Goal: Task Accomplishment & Management: Use online tool/utility

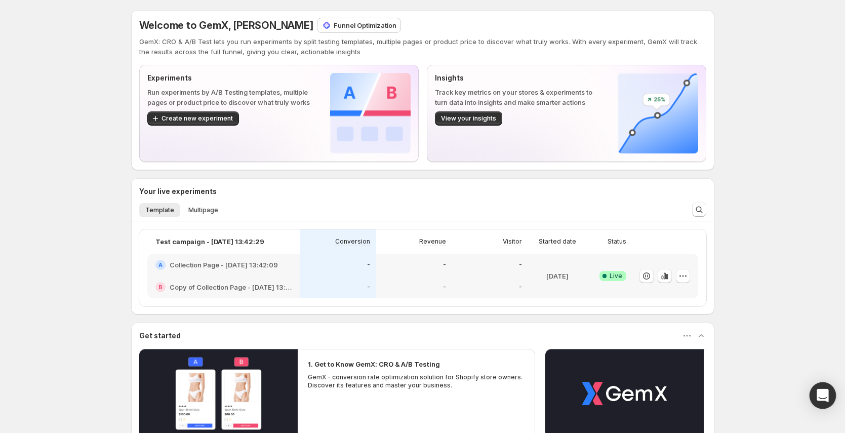
click at [821, 391] on icon "Open Intercom Messenger" at bounding box center [823, 395] width 12 height 13
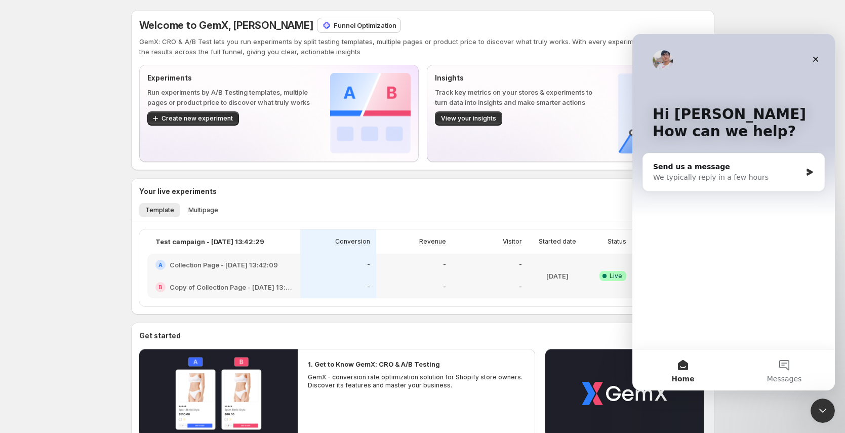
click at [762, 414] on div "Welcome to GemX, [PERSON_NAME] Optimization GemX: CRO & A/B Test lets you run e…" at bounding box center [422, 298] width 845 height 596
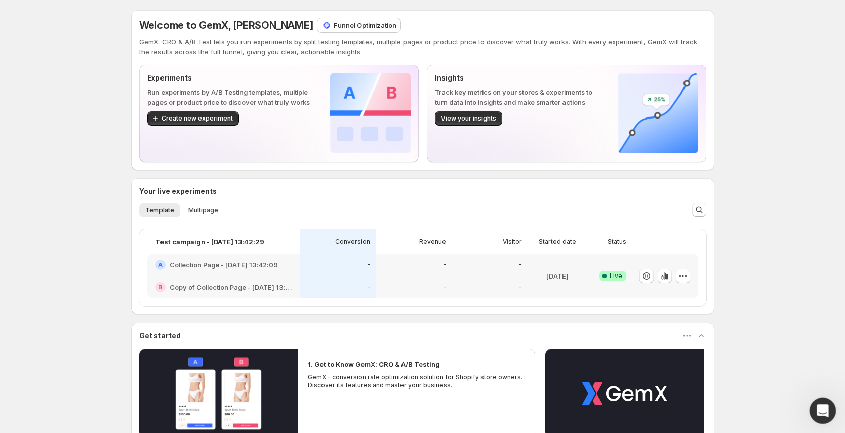
click at [829, 414] on div "Open Intercom Messenger" at bounding box center [820, 408] width 33 height 33
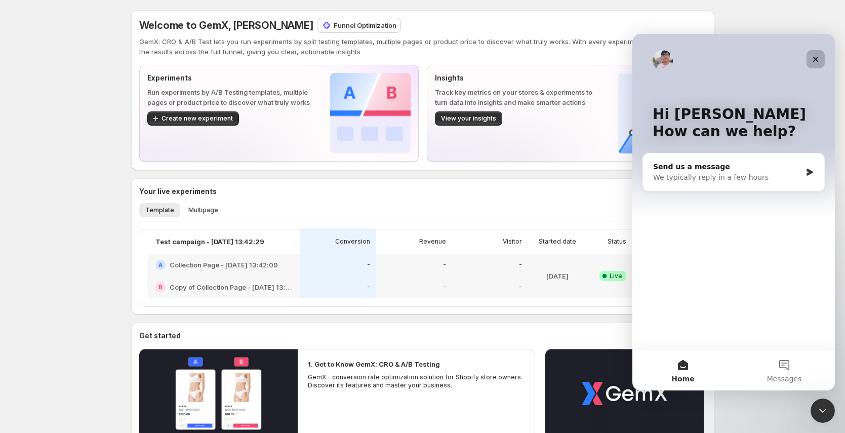
click at [816, 58] on icon "Close" at bounding box center [816, 59] width 8 height 8
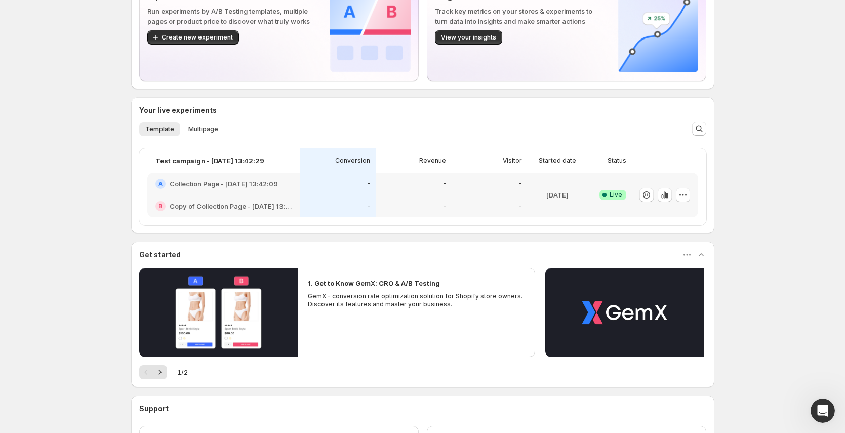
scroll to position [163, 0]
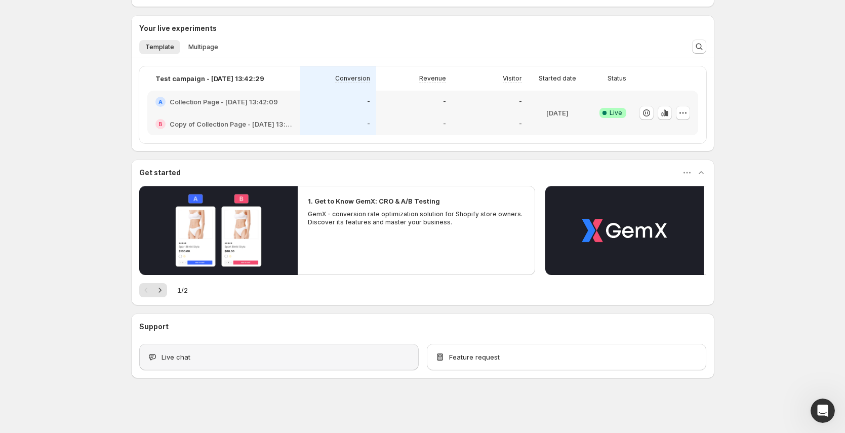
click at [203, 357] on div "Live chat" at bounding box center [278, 357] width 263 height 10
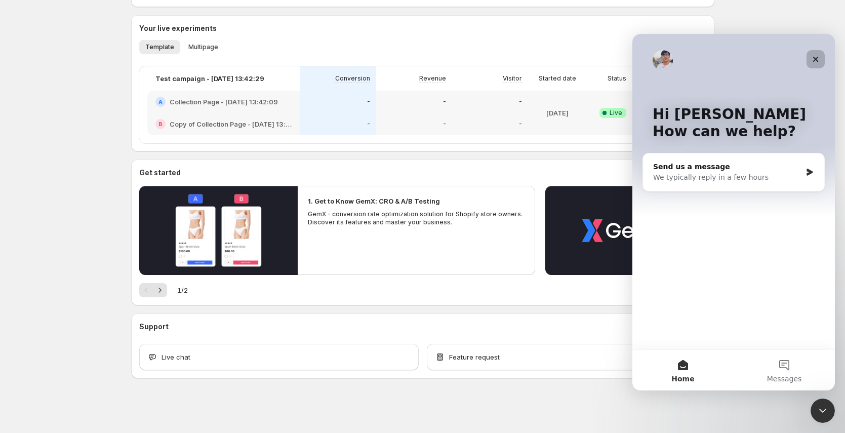
click at [818, 59] on icon "Close" at bounding box center [816, 59] width 8 height 8
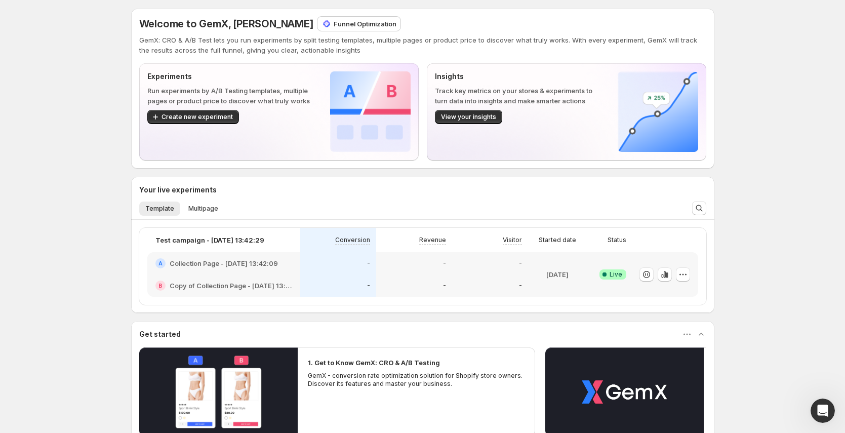
scroll to position [0, 0]
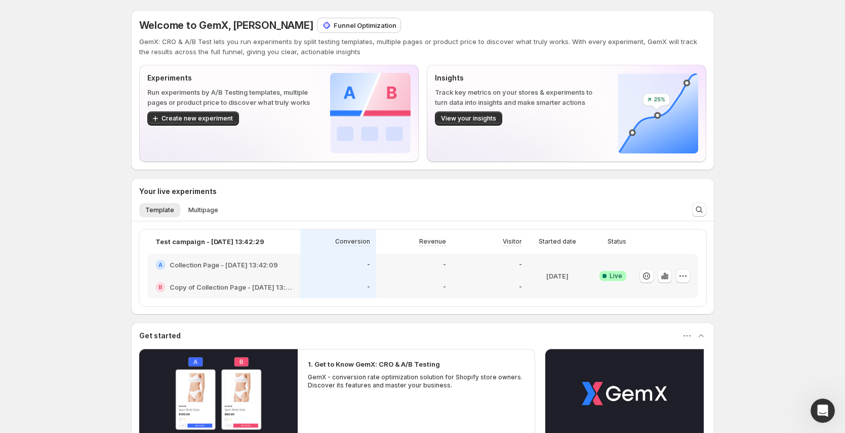
click at [334, 23] on p "Funnel Optimization" at bounding box center [365, 25] width 63 height 10
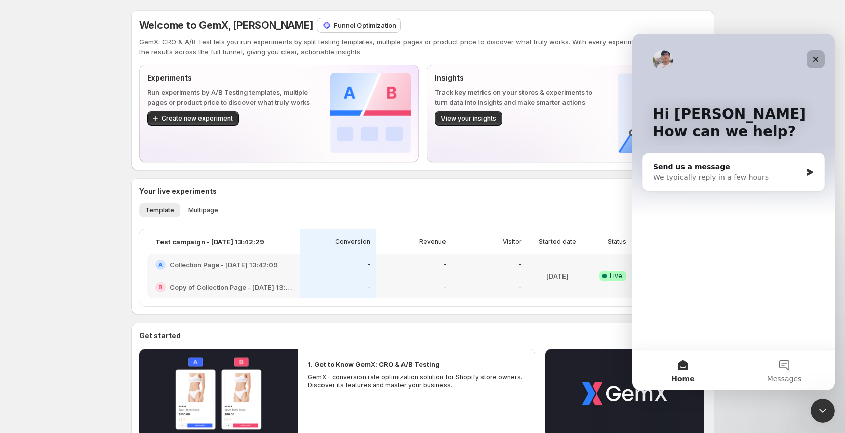
click at [812, 56] on icon "Close" at bounding box center [816, 59] width 8 height 8
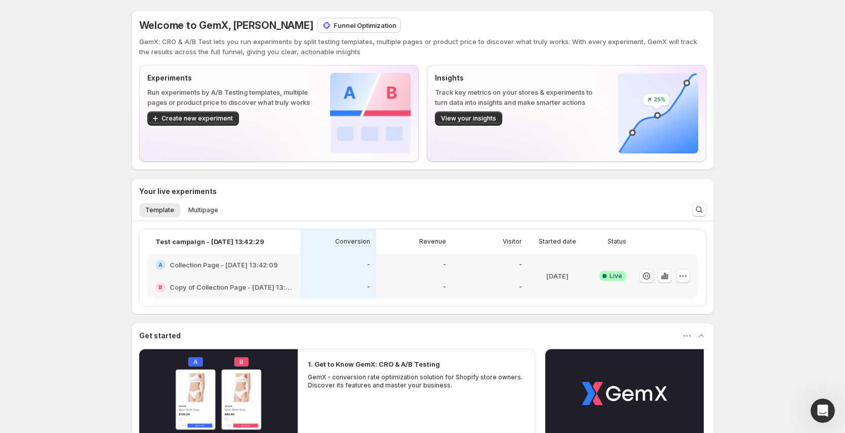
click at [334, 24] on p "Funnel Optimization" at bounding box center [365, 25] width 63 height 10
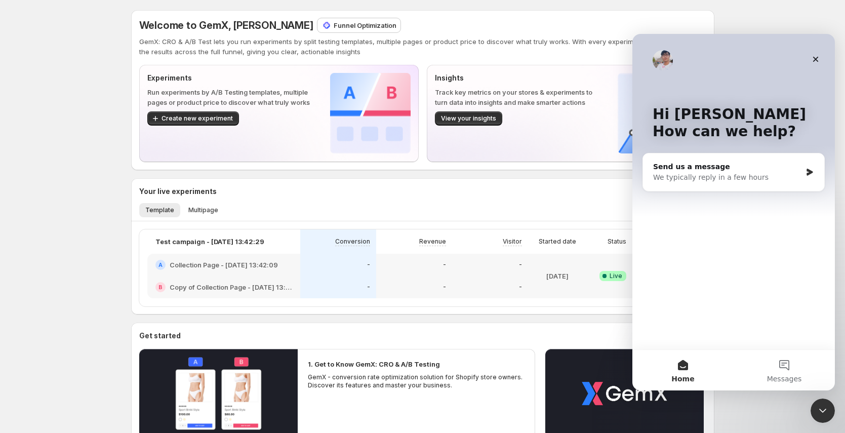
click at [334, 21] on p "Funnel Optimization" at bounding box center [365, 25] width 63 height 10
